Goal: Task Accomplishment & Management: Use online tool/utility

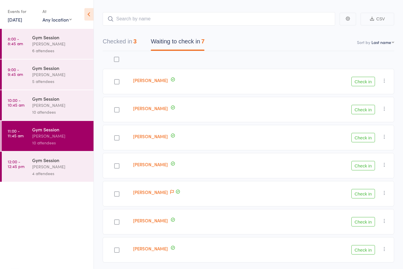
scroll to position [27, 0]
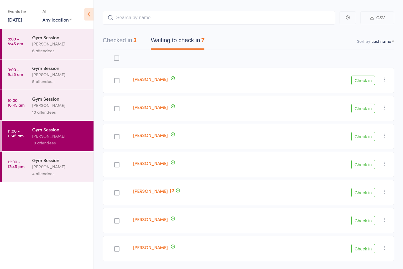
click at [55, 169] on div "[PERSON_NAME]" at bounding box center [60, 166] width 56 height 7
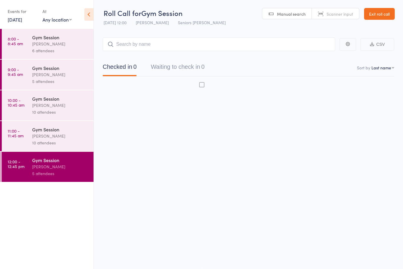
scroll to position [4, 0]
click at [53, 150] on div "Gym Session [PERSON_NAME] 10 attendees" at bounding box center [62, 136] width 61 height 30
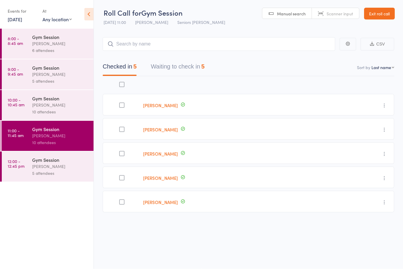
click at [66, 169] on div "[PERSON_NAME]" at bounding box center [60, 166] width 56 height 7
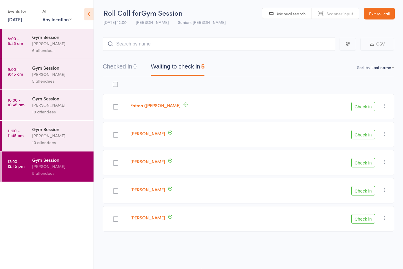
click at [121, 159] on div at bounding box center [115, 162] width 25 height 25
click at [369, 160] on button "Check in" at bounding box center [363, 162] width 24 height 9
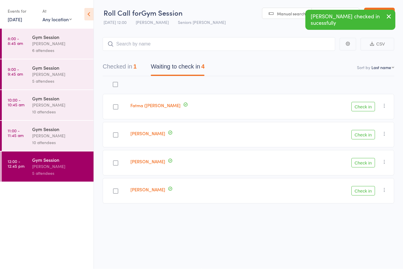
click at [371, 186] on button "Check in" at bounding box center [363, 190] width 24 height 9
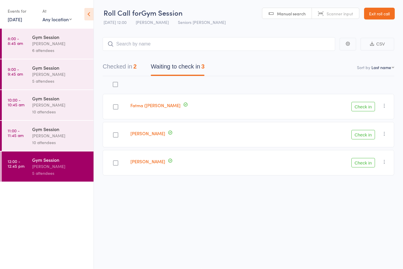
click at [207, 159] on div "[PERSON_NAME]" at bounding box center [205, 162] width 154 height 25
click at [118, 133] on div at bounding box center [115, 135] width 5 height 5
click at [114, 133] on input "checkbox" at bounding box center [114, 133] width 0 height 0
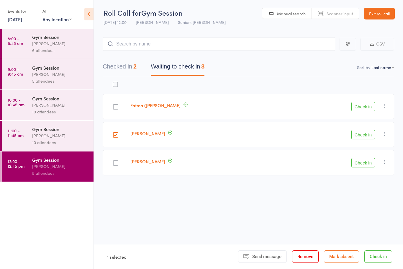
click at [364, 134] on button "Check in" at bounding box center [363, 134] width 24 height 9
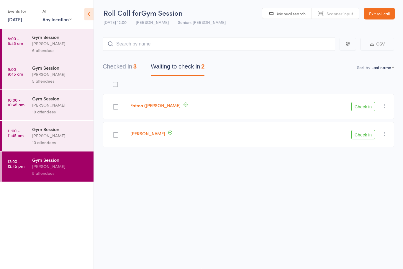
click at [361, 130] on button "Check in" at bounding box center [363, 134] width 24 height 9
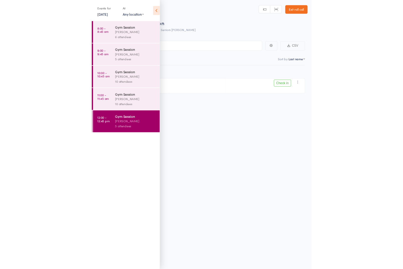
scroll to position [4, 0]
